Goal: Information Seeking & Learning: Find specific page/section

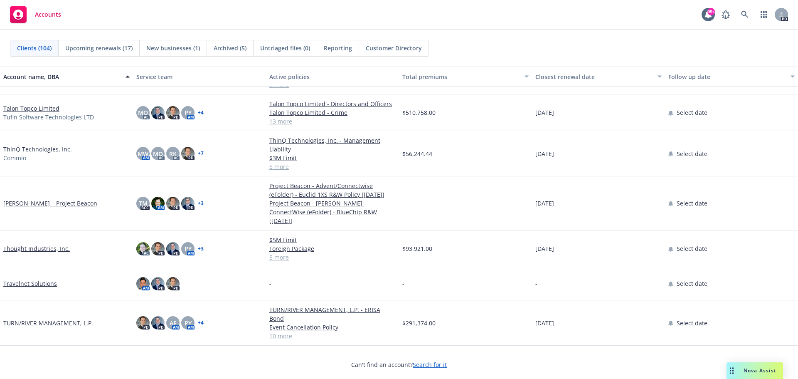
scroll to position [2867, 0]
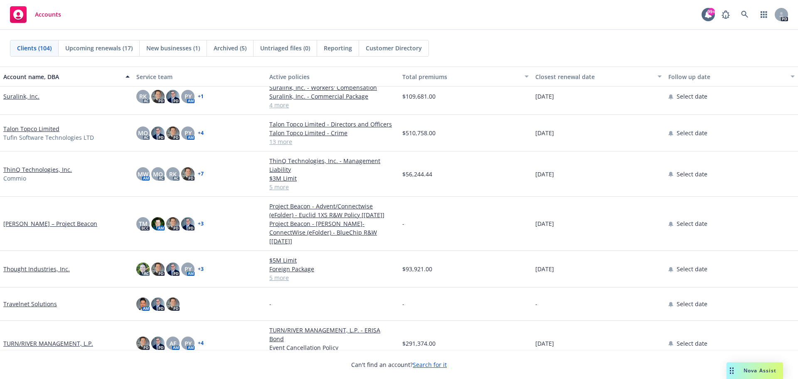
click at [41, 126] on link "Talon Topco Limited" at bounding box center [31, 128] width 56 height 9
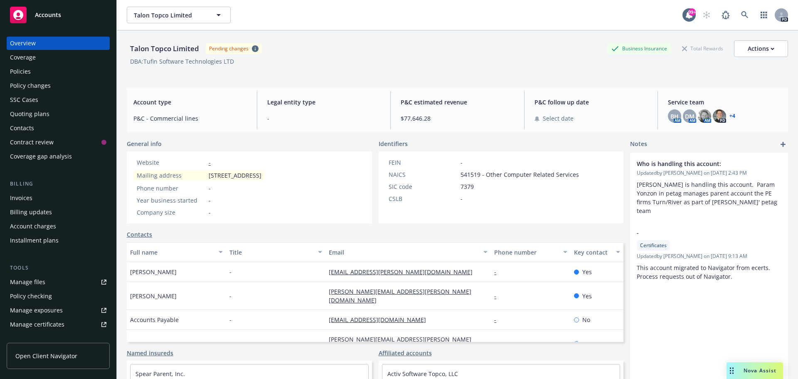
click at [21, 67] on div "Policies" at bounding box center [20, 71] width 21 height 13
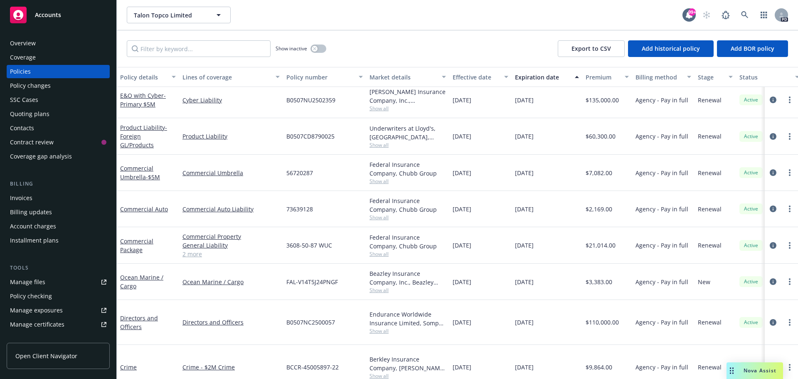
scroll to position [240, 0]
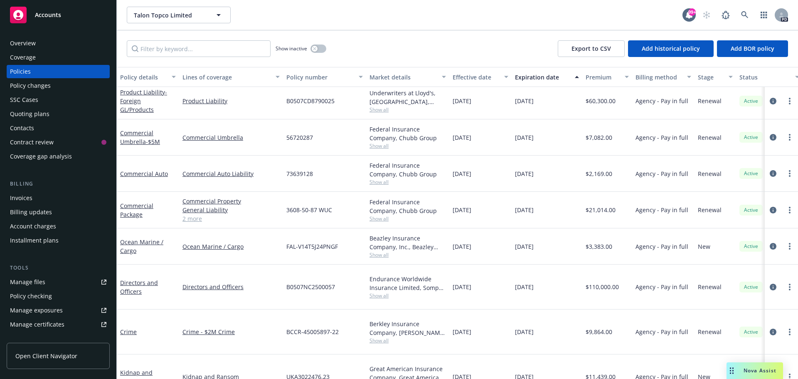
click at [52, 12] on span "Accounts" at bounding box center [48, 15] width 26 height 7
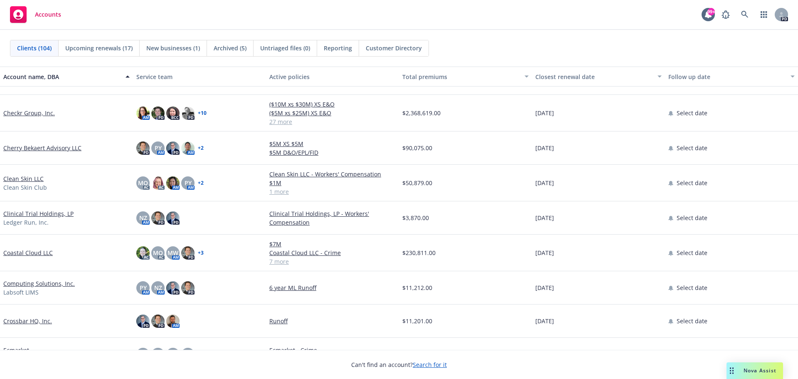
scroll to position [831, 0]
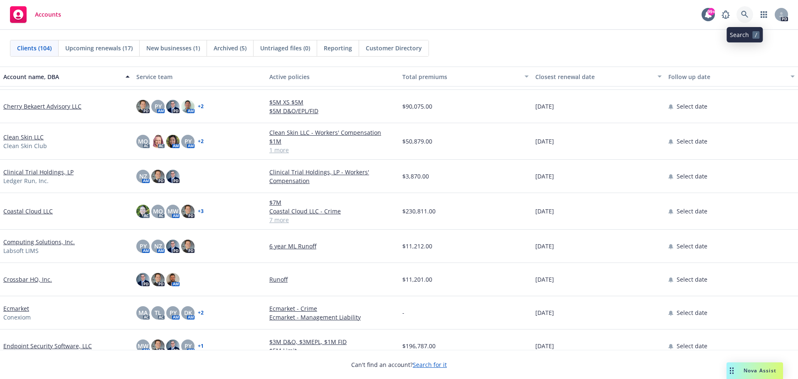
click at [741, 11] on icon at bounding box center [744, 14] width 7 height 7
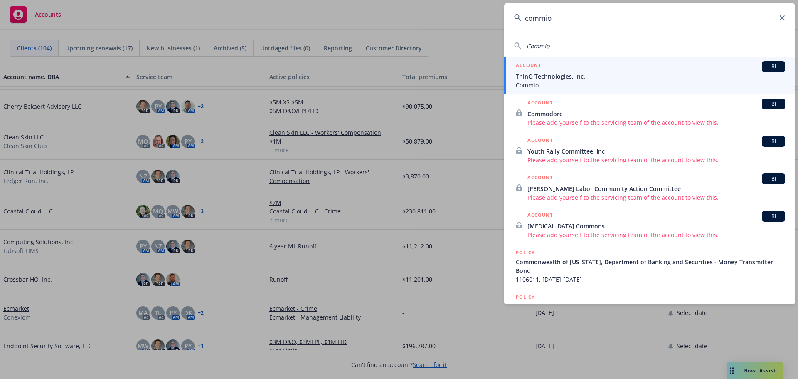
type input "commio"
click at [568, 79] on span "ThinQ Technologies, Inc." at bounding box center [650, 76] width 269 height 9
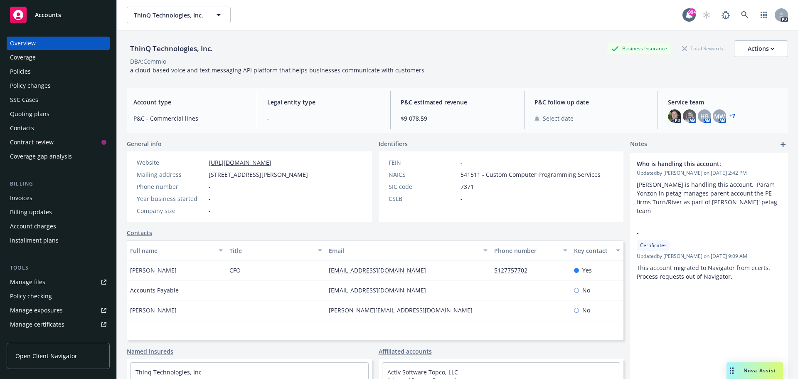
click at [26, 71] on div "Policies" at bounding box center [20, 71] width 21 height 13
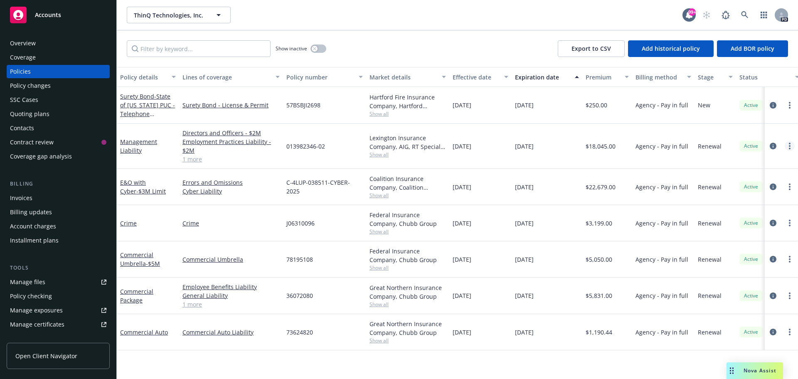
click at [790, 145] on icon "more" at bounding box center [790, 146] width 2 height 7
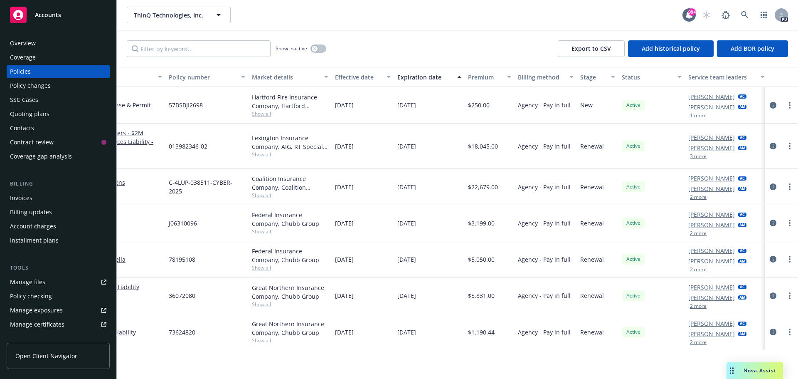
scroll to position [0, 121]
click at [773, 145] on icon "circleInformation" at bounding box center [773, 146] width 7 height 7
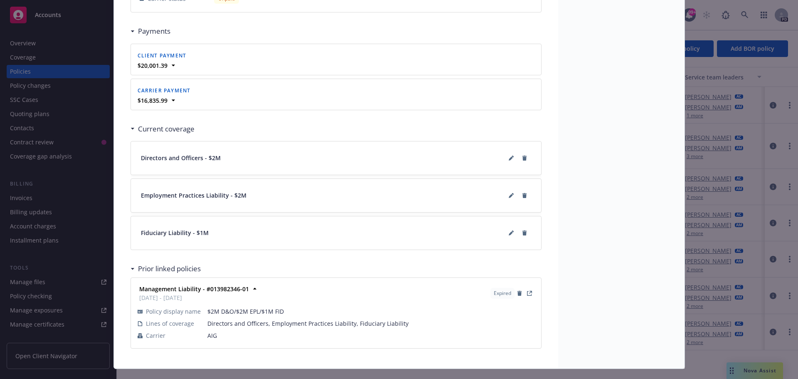
scroll to position [890, 0]
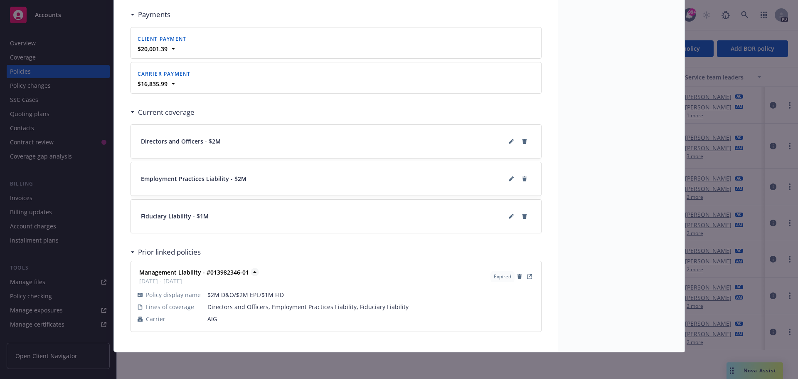
click at [207, 273] on strong "Management Liability - #013982346-01" at bounding box center [194, 272] width 110 height 8
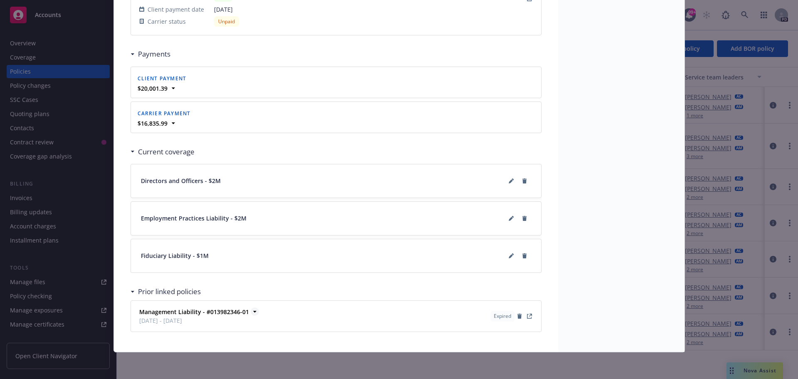
scroll to position [850, 0]
click at [529, 314] on icon "View Policy" at bounding box center [530, 314] width 3 height 3
click at [27, 12] on div "Policy Management Liability Add internal notes here... View claims View schedul…" at bounding box center [399, 189] width 798 height 379
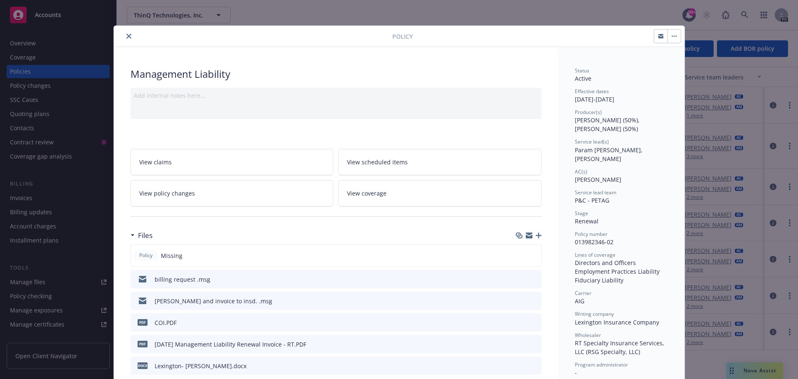
scroll to position [0, 0]
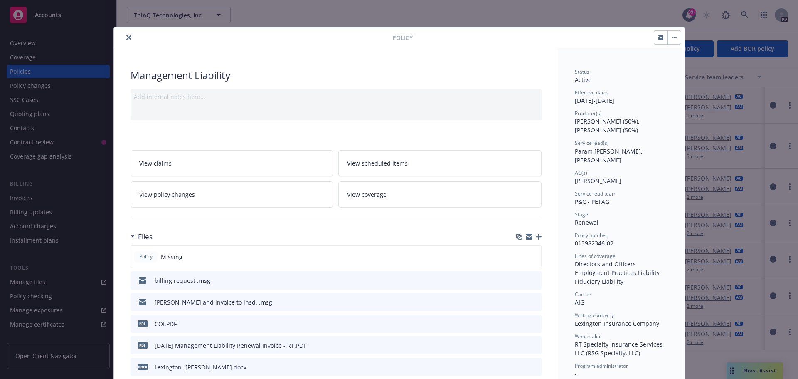
click at [127, 38] on icon "close" at bounding box center [128, 37] width 5 height 5
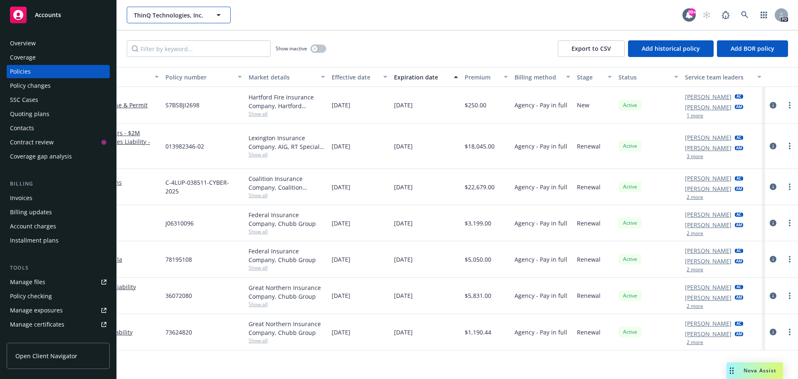
click at [222, 16] on icon "button" at bounding box center [219, 15] width 10 height 10
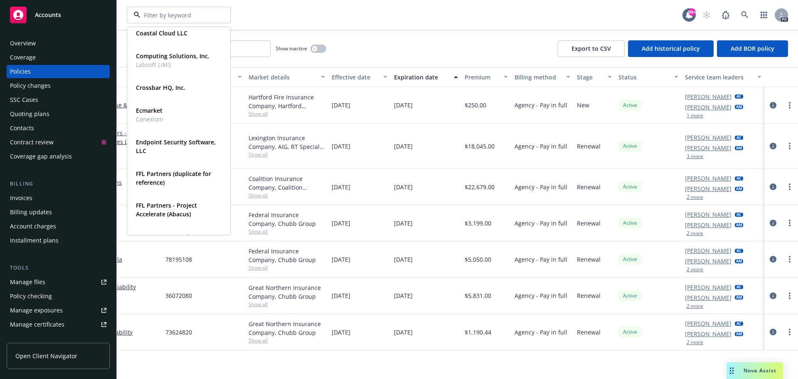
scroll to position [1068, 0]
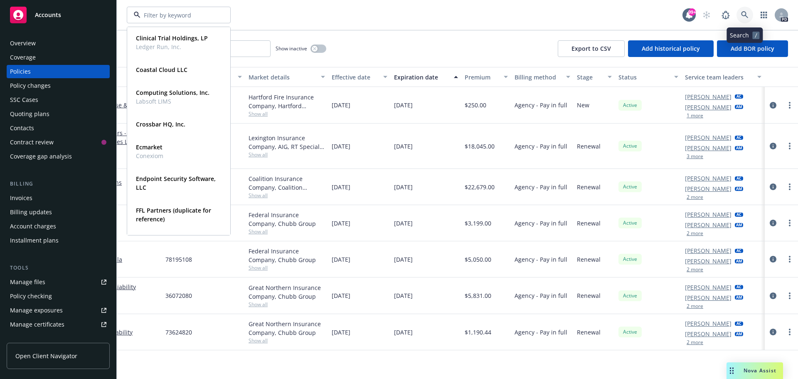
click at [751, 14] on link at bounding box center [744, 15] width 17 height 17
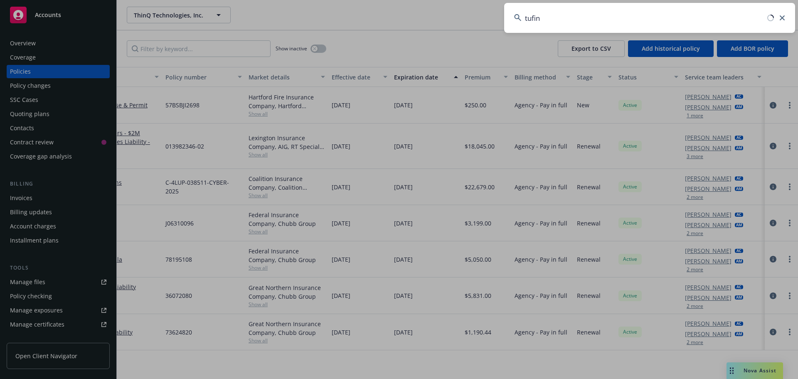
type input "tufin"
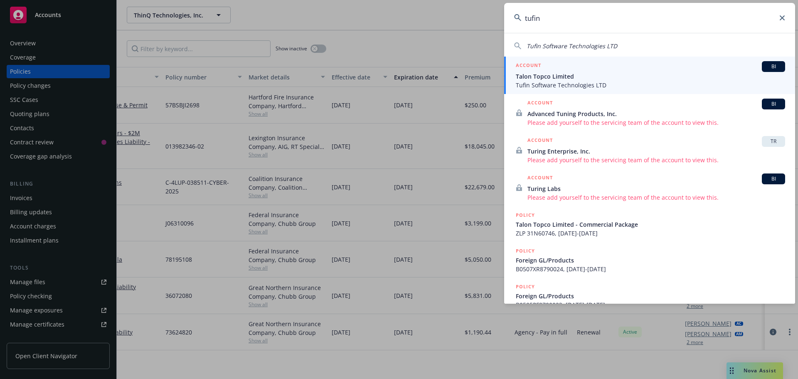
click at [556, 78] on span "Talon Topco Limited" at bounding box center [650, 76] width 269 height 9
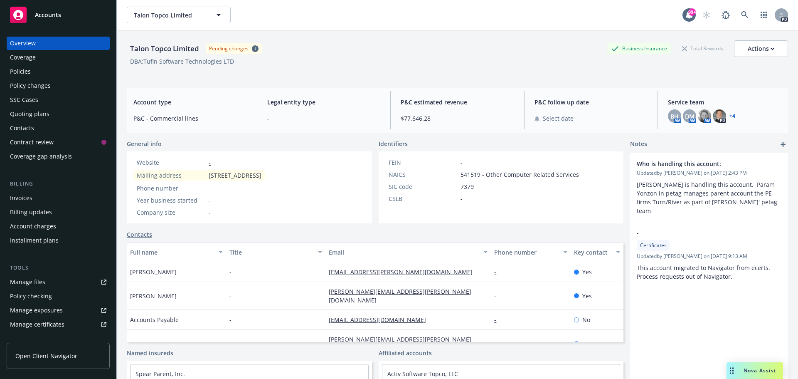
click at [26, 69] on div "Policies" at bounding box center [20, 71] width 21 height 13
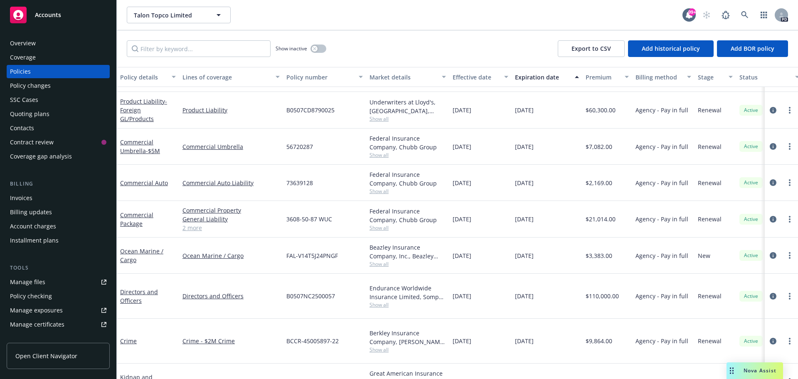
scroll to position [240, 0]
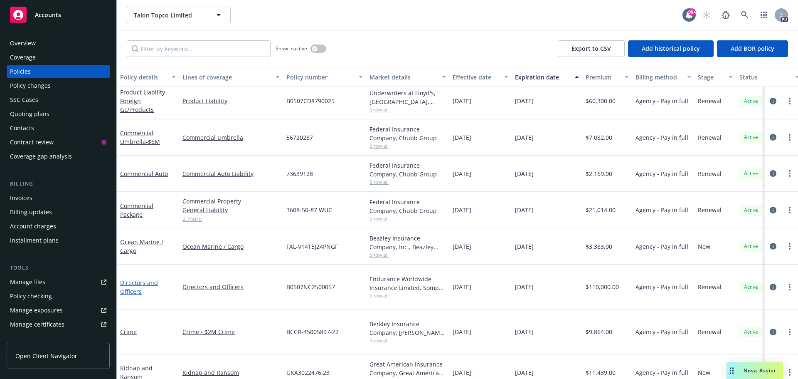
click at [133, 278] on link "Directors and Officers" at bounding box center [139, 286] width 38 height 17
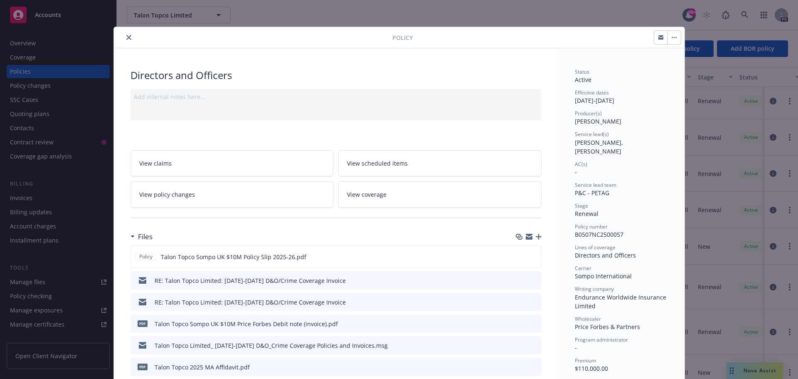
click at [126, 35] on icon "close" at bounding box center [128, 37] width 5 height 5
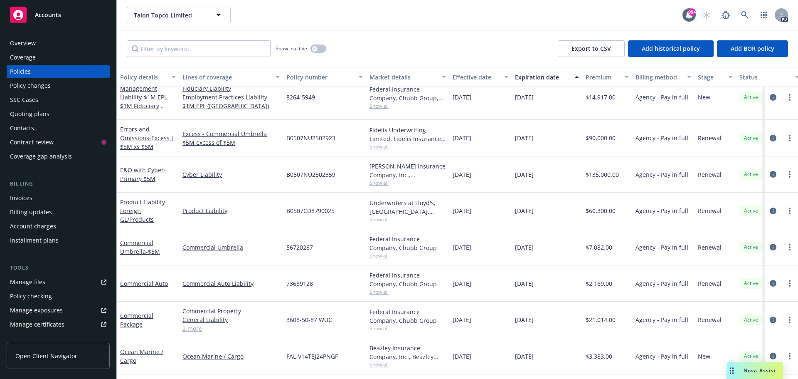
scroll to position [115, 0]
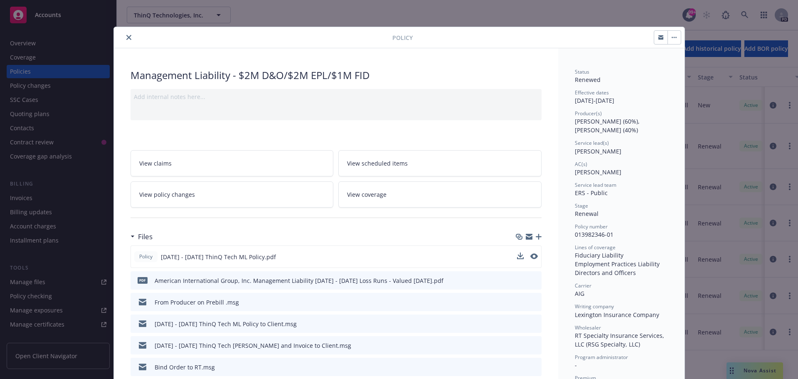
scroll to position [42, 0]
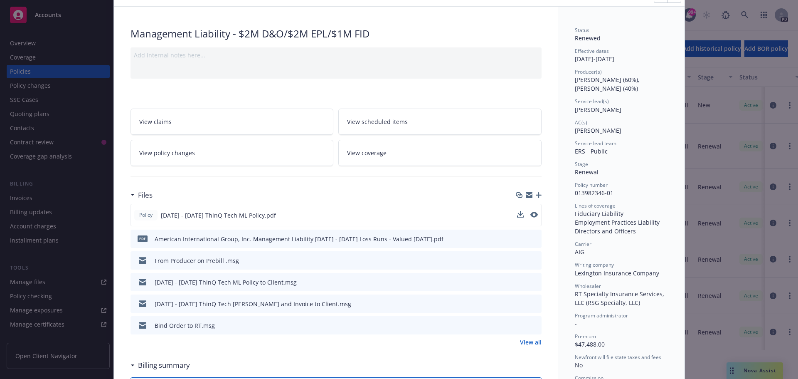
click at [192, 216] on span "2024 - 2025 ThinQ Tech ML Policy.pdf" at bounding box center [218, 215] width 115 height 9
click at [532, 214] on icon "preview file" at bounding box center [532, 215] width 7 height 6
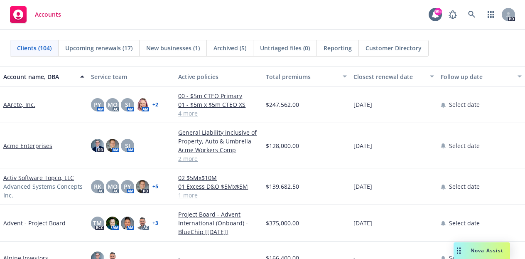
click at [481, 249] on span "Nova Assist" at bounding box center [487, 250] width 33 height 7
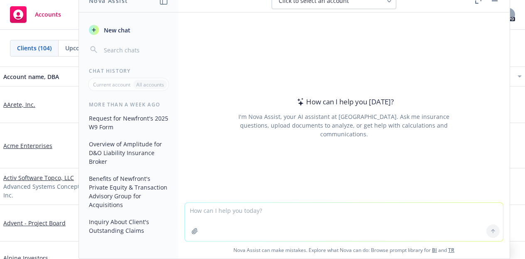
click at [223, 213] on textarea at bounding box center [344, 222] width 318 height 38
paste textarea "• What is the coverage difference between 'employment practices liability' unde…"
type textarea "• What is the coverage difference between 'employment practices liability' unde…"
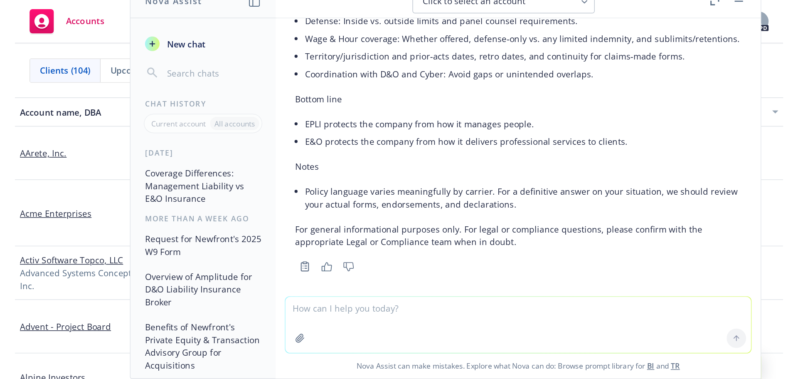
scroll to position [710, 0]
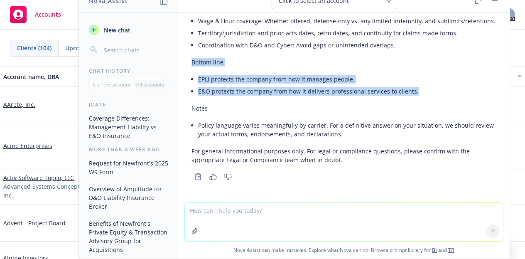
drag, startPoint x: 417, startPoint y: 93, endPoint x: 180, endPoint y: 71, distance: 237.5
click at [180, 71] on div "• What is the coverage difference between 'employment practices liability' unde…" at bounding box center [344, 107] width 332 height 190
copy div "Bottom line EPLI protects the company from how it manages people. E&O protects …"
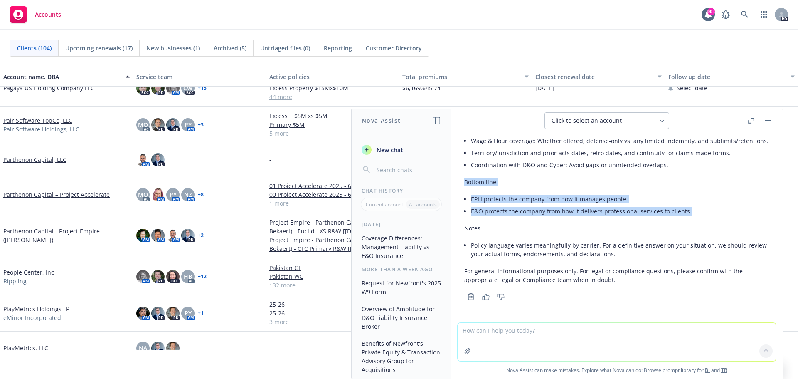
scroll to position [1912, 0]
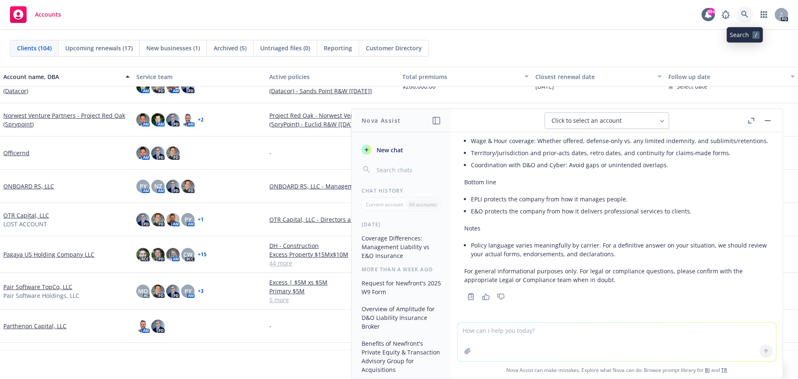
click at [746, 15] on icon at bounding box center [744, 14] width 7 height 7
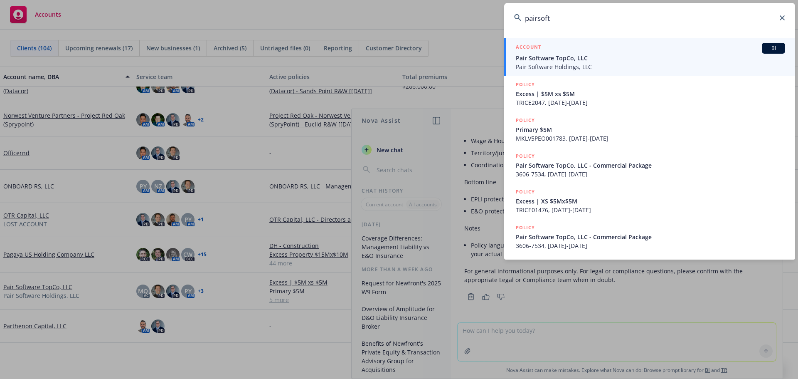
type input "pairsoft"
click at [550, 63] on span "Pair Software Holdings, LLC" at bounding box center [650, 66] width 269 height 9
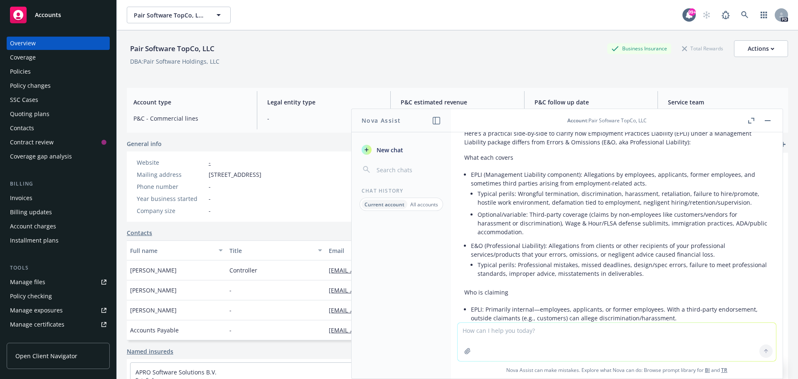
scroll to position [3, 0]
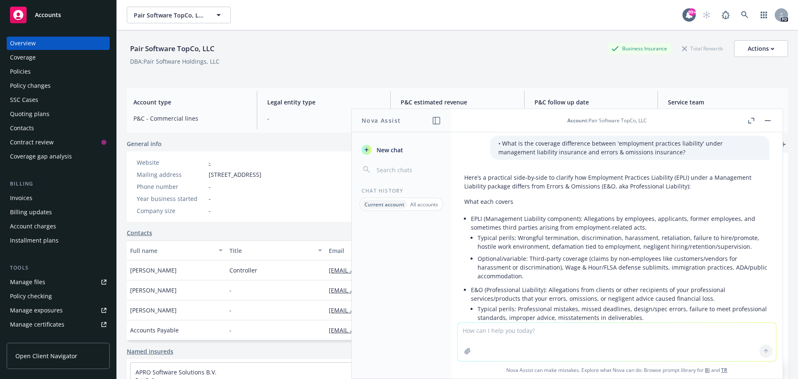
click at [752, 120] on icon "button" at bounding box center [751, 121] width 6 height 6
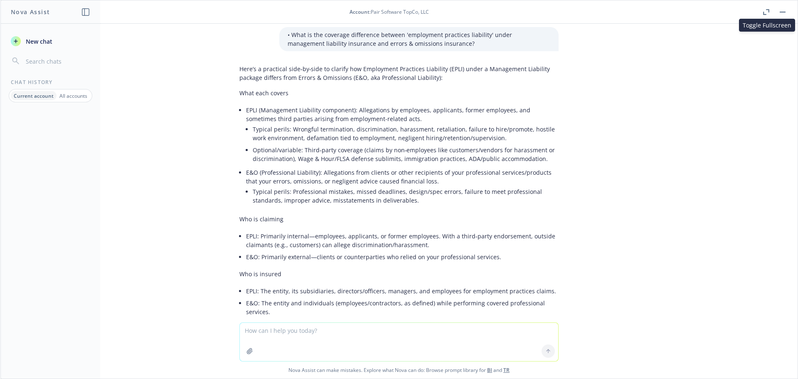
scroll to position [0, 0]
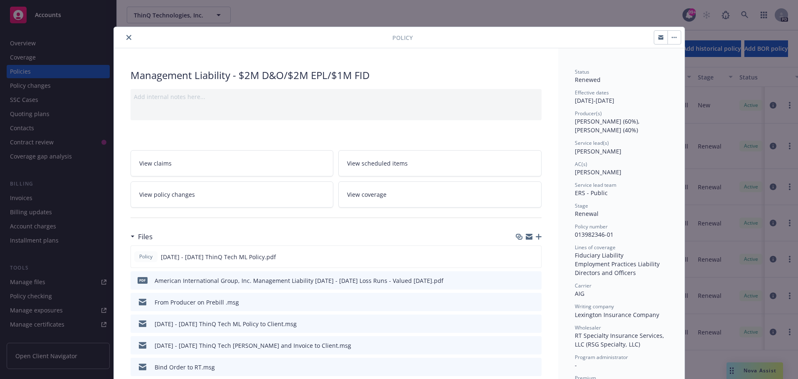
click at [126, 38] on icon "close" at bounding box center [128, 37] width 5 height 5
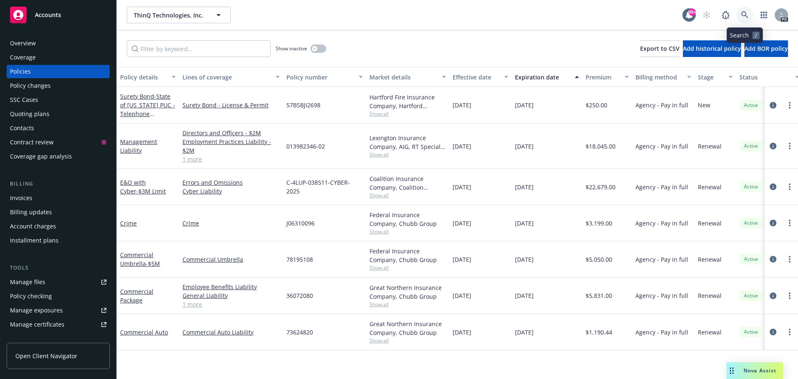
click at [744, 12] on icon at bounding box center [744, 14] width 7 height 7
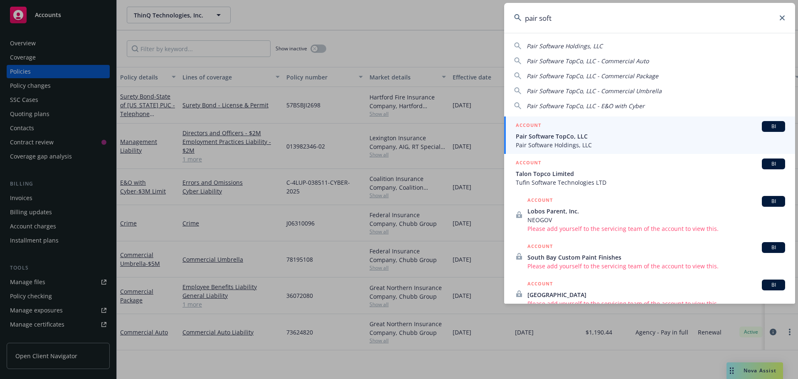
type input "pair soft"
click at [555, 143] on span "Pair Software Holdings, LLC" at bounding box center [650, 144] width 269 height 9
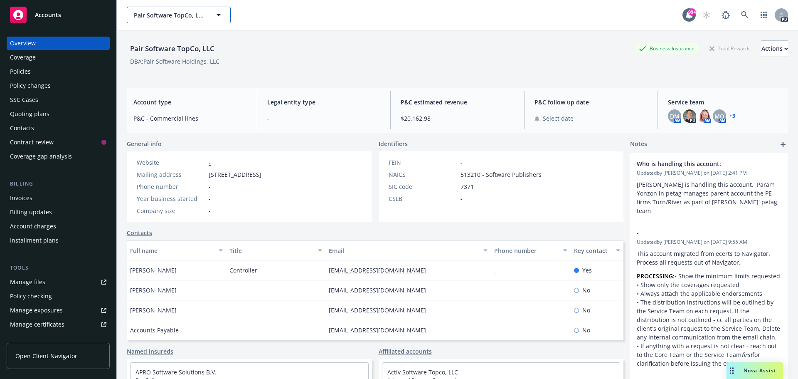
click at [220, 15] on icon "button" at bounding box center [219, 15] width 10 height 10
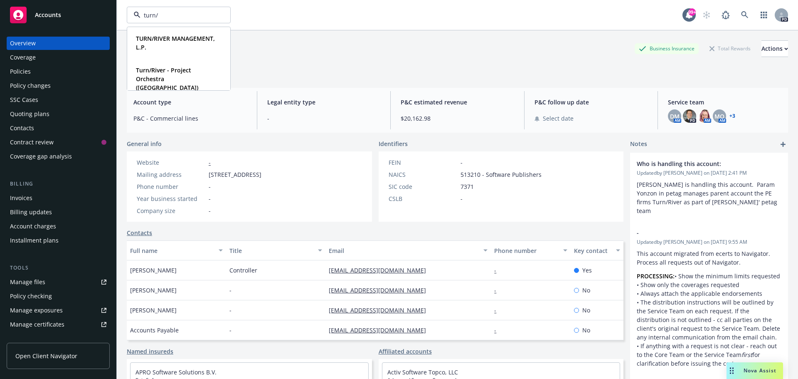
type input "turn/r"
click at [171, 42] on strong "TURN/RIVER MANAGEMENT, L.P." at bounding box center [175, 42] width 79 height 17
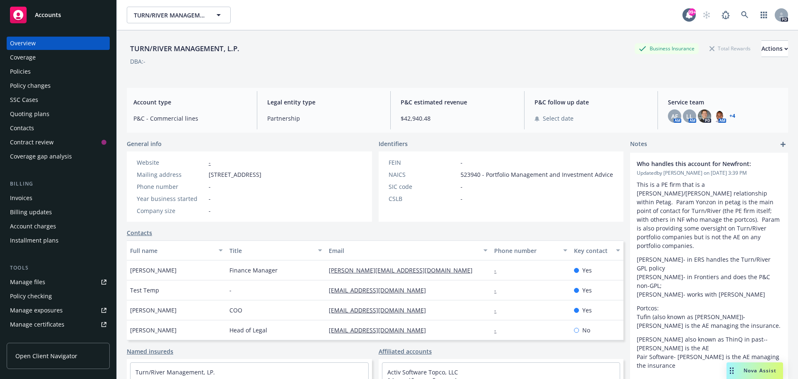
click at [34, 71] on div "Policies" at bounding box center [58, 71] width 96 height 13
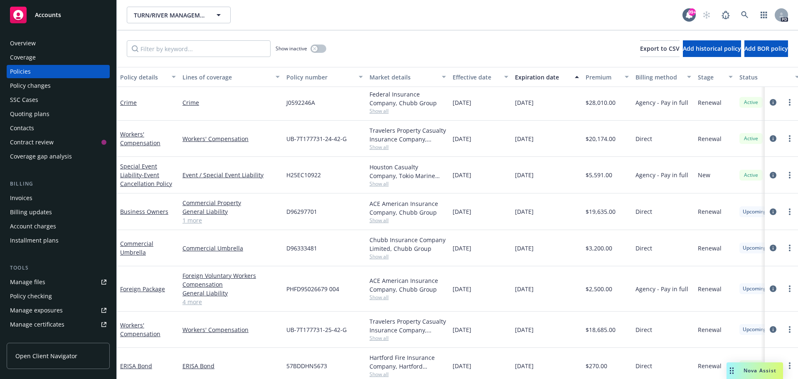
scroll to position [283, 0]
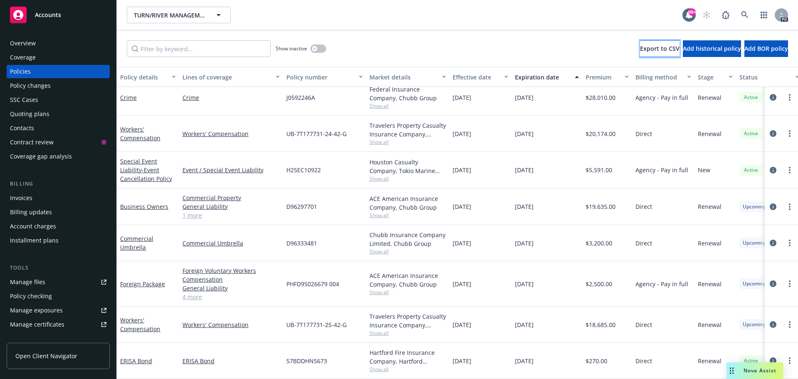
click at [640, 50] on span "Export to CSV" at bounding box center [659, 48] width 39 height 8
click at [205, 12] on span "TURN/RIVER MANAGEMENT, L.P." at bounding box center [170, 15] width 72 height 9
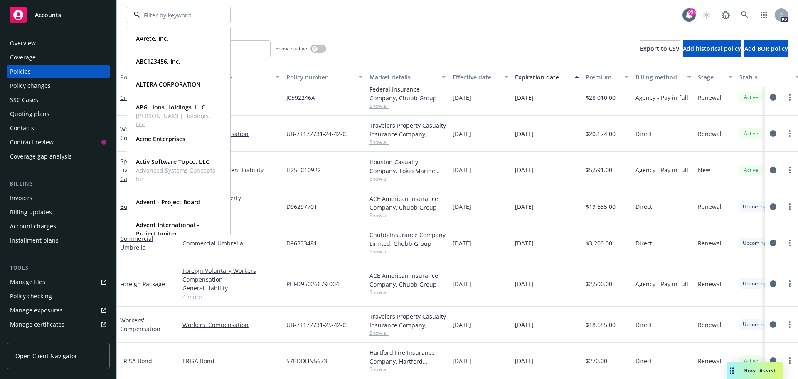
click at [219, 15] on div at bounding box center [179, 15] width 104 height 17
click at [318, 19] on div "AArete, Inc. Type Commercial ABC123456, Inc. Type Commercial ALTERA CORPORATION…" at bounding box center [405, 15] width 556 height 17
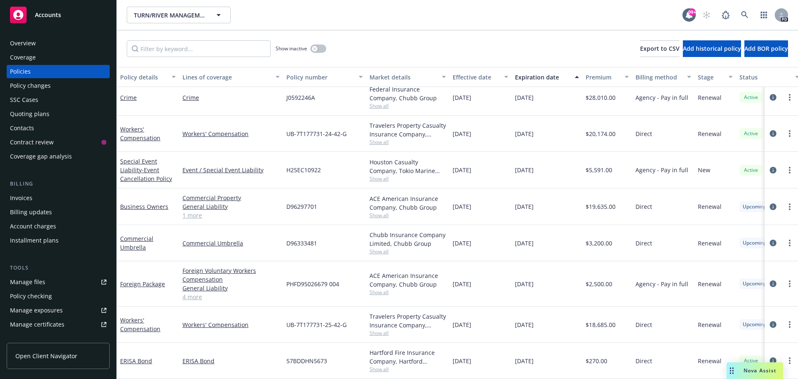
click at [44, 46] on div "Overview" at bounding box center [58, 43] width 96 height 13
